Goal: Navigation & Orientation: Find specific page/section

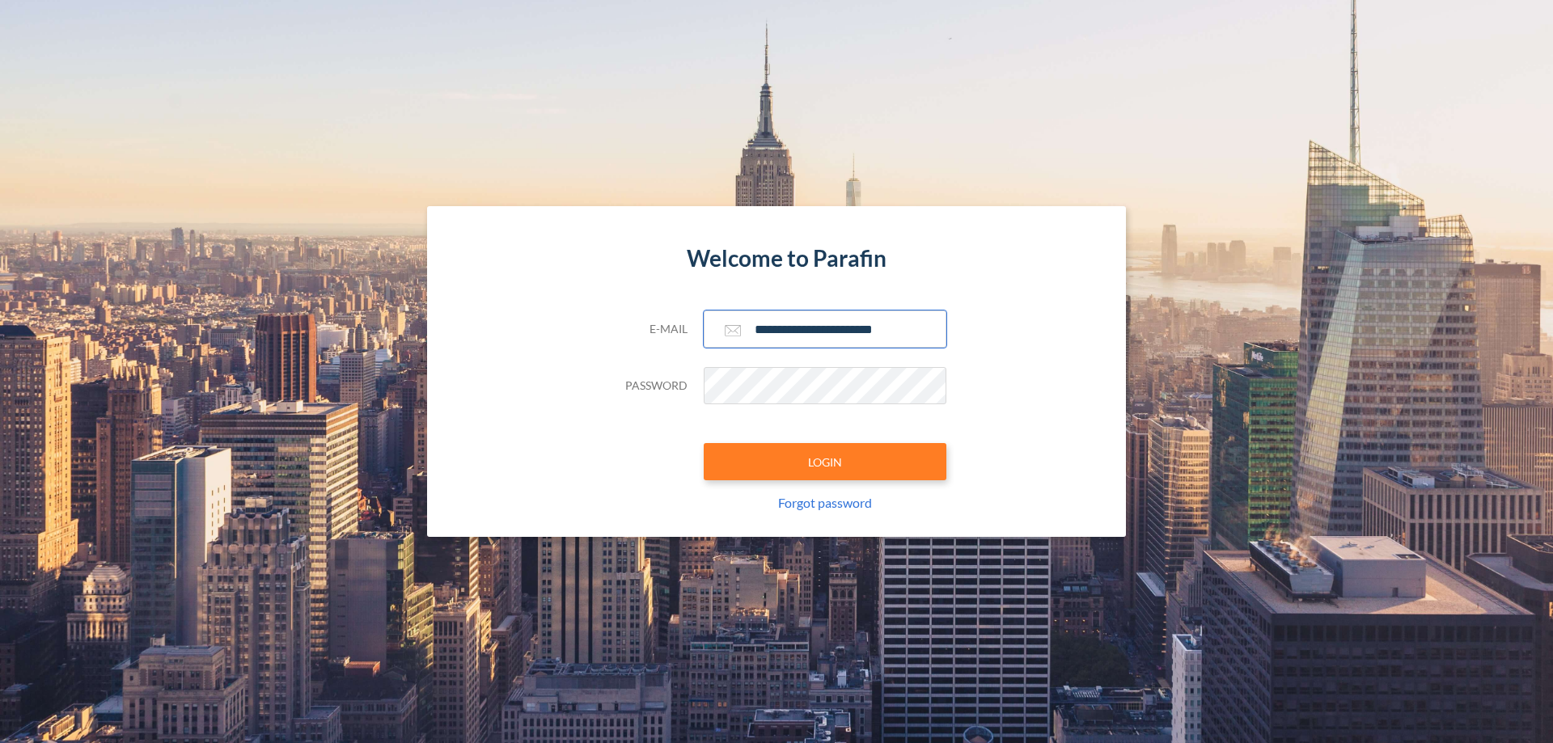
type input "**********"
click at [825, 462] on button "LOGIN" at bounding box center [825, 461] width 243 height 37
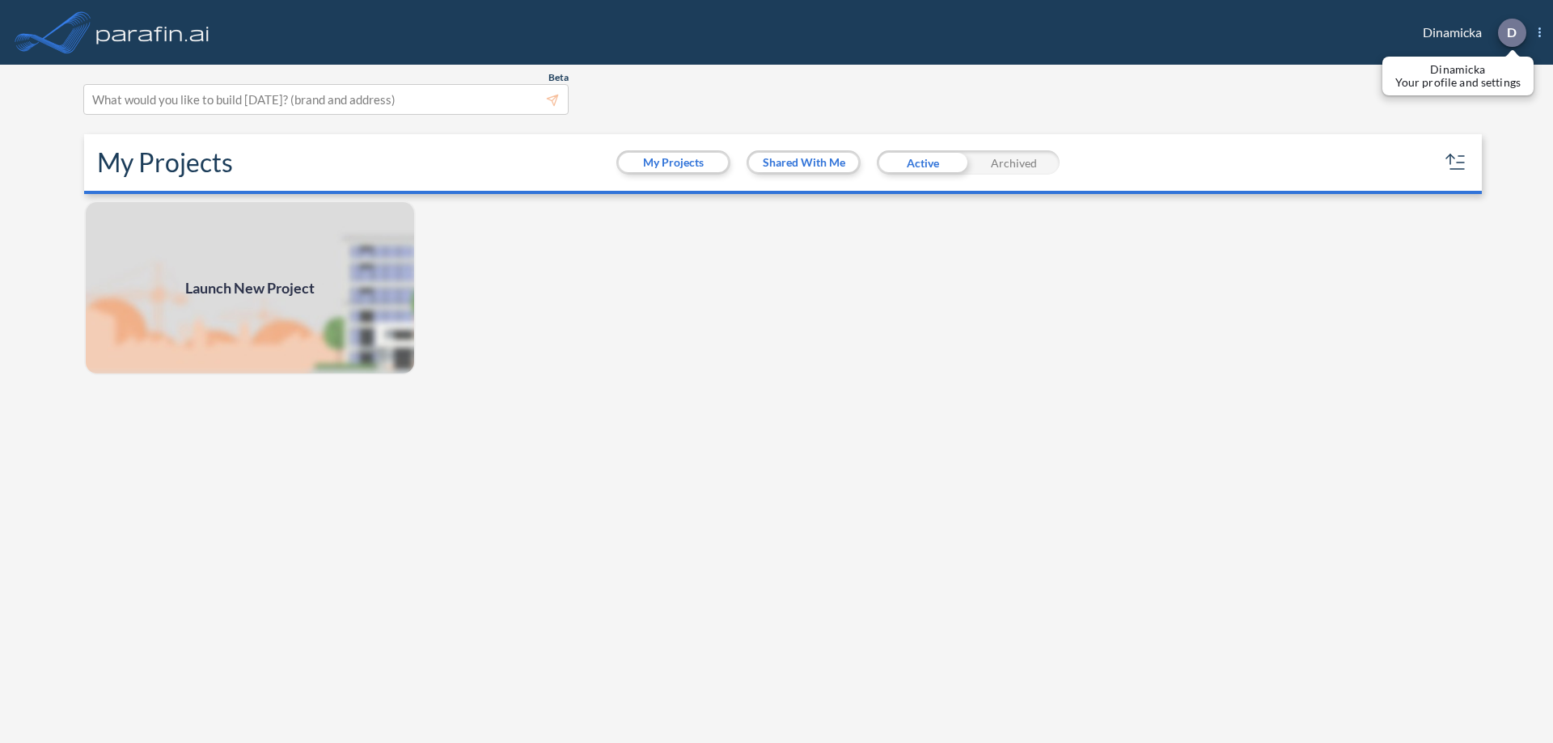
click at [1511, 32] on p "D" at bounding box center [1512, 32] width 10 height 15
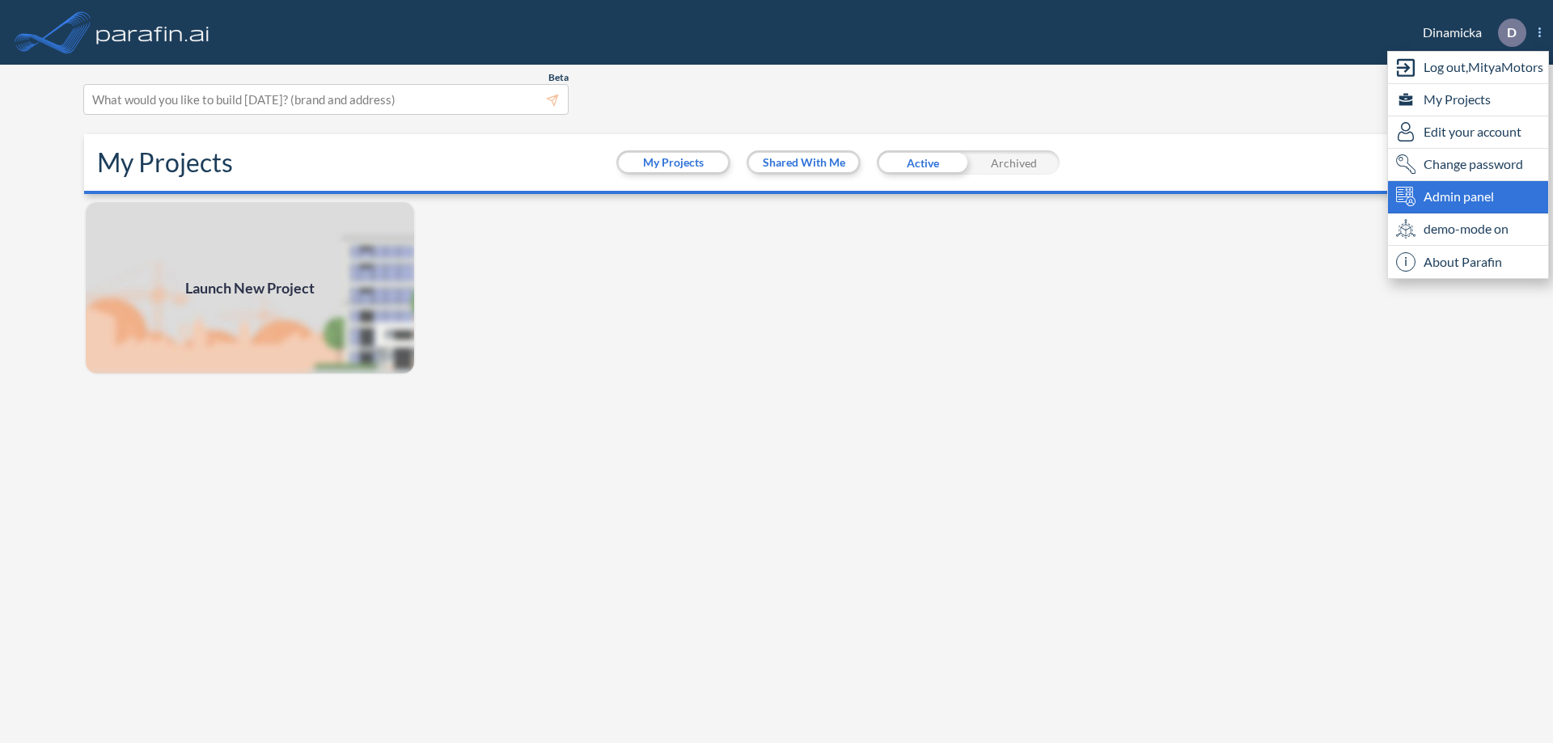
click at [1468, 197] on span "Admin panel" at bounding box center [1458, 196] width 70 height 19
